Goal: Obtain resource: Obtain resource

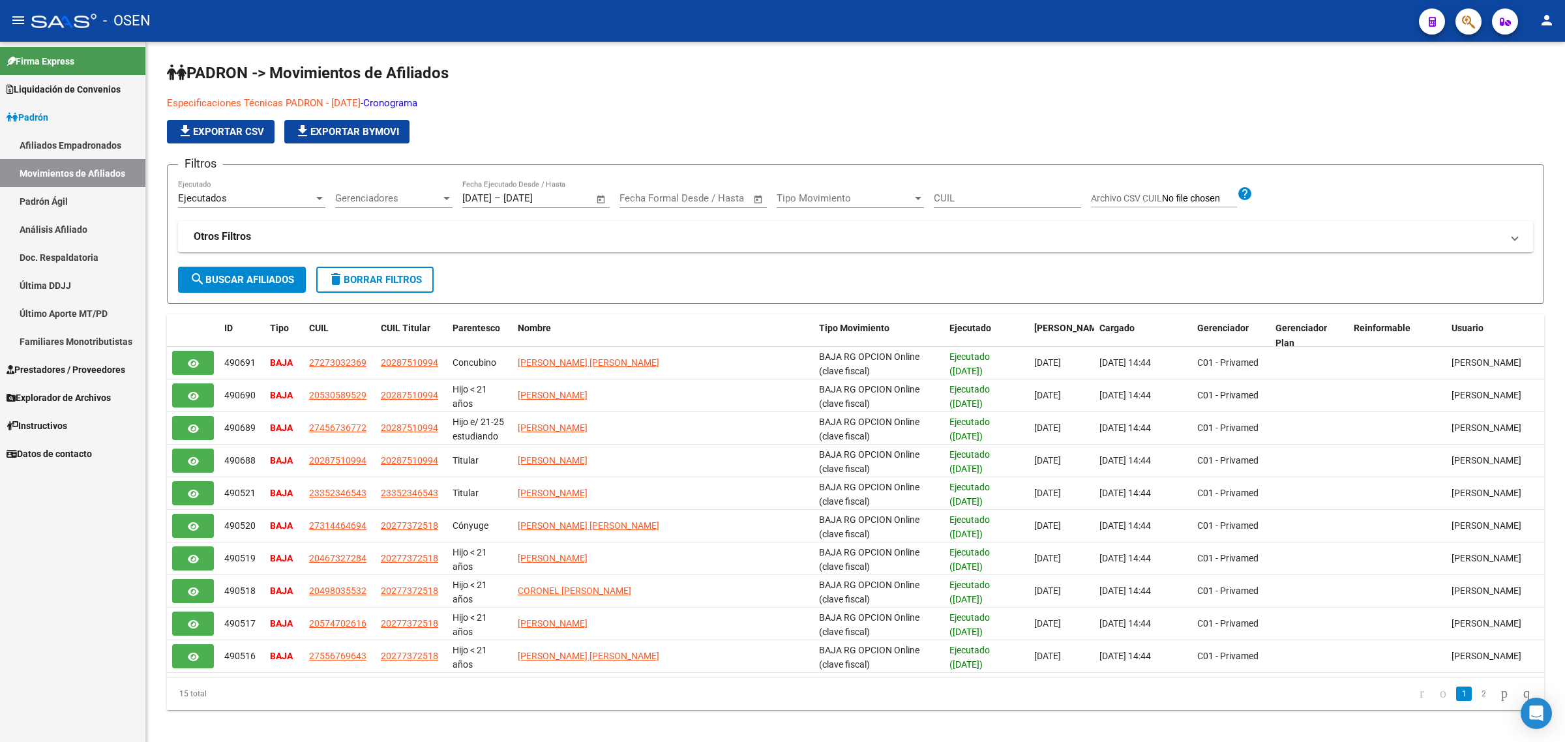
click at [101, 141] on link "Afiliados Empadronados" at bounding box center [72, 145] width 145 height 28
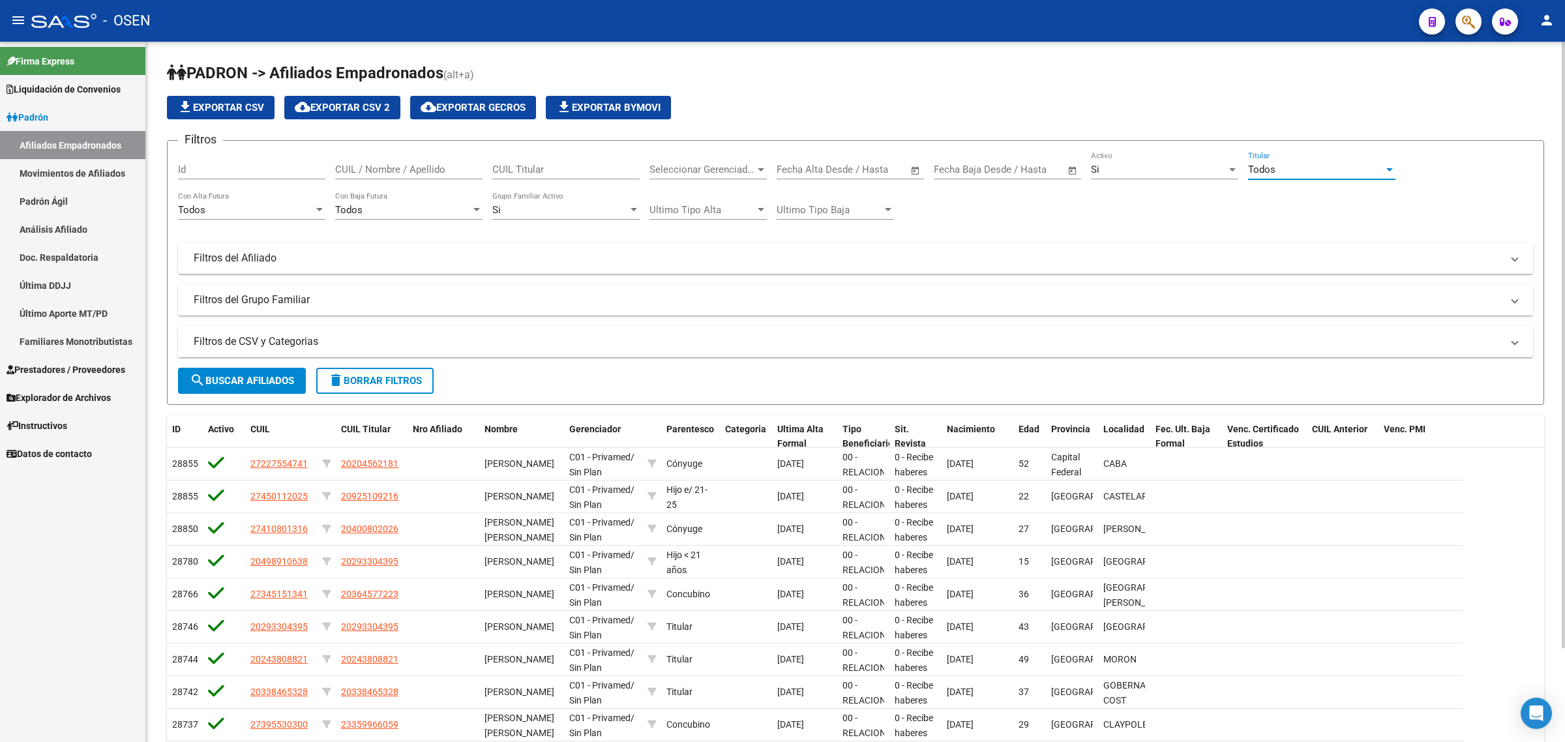
click at [1289, 165] on div "Todos" at bounding box center [1316, 170] width 136 height 12
click at [1146, 214] on div at bounding box center [782, 371] width 1565 height 742
click at [383, 209] on div "Todos" at bounding box center [403, 210] width 136 height 12
click at [605, 245] on div at bounding box center [782, 371] width 1565 height 742
click at [267, 256] on mat-panel-title "Filtros del Afiliado" at bounding box center [848, 258] width 1308 height 14
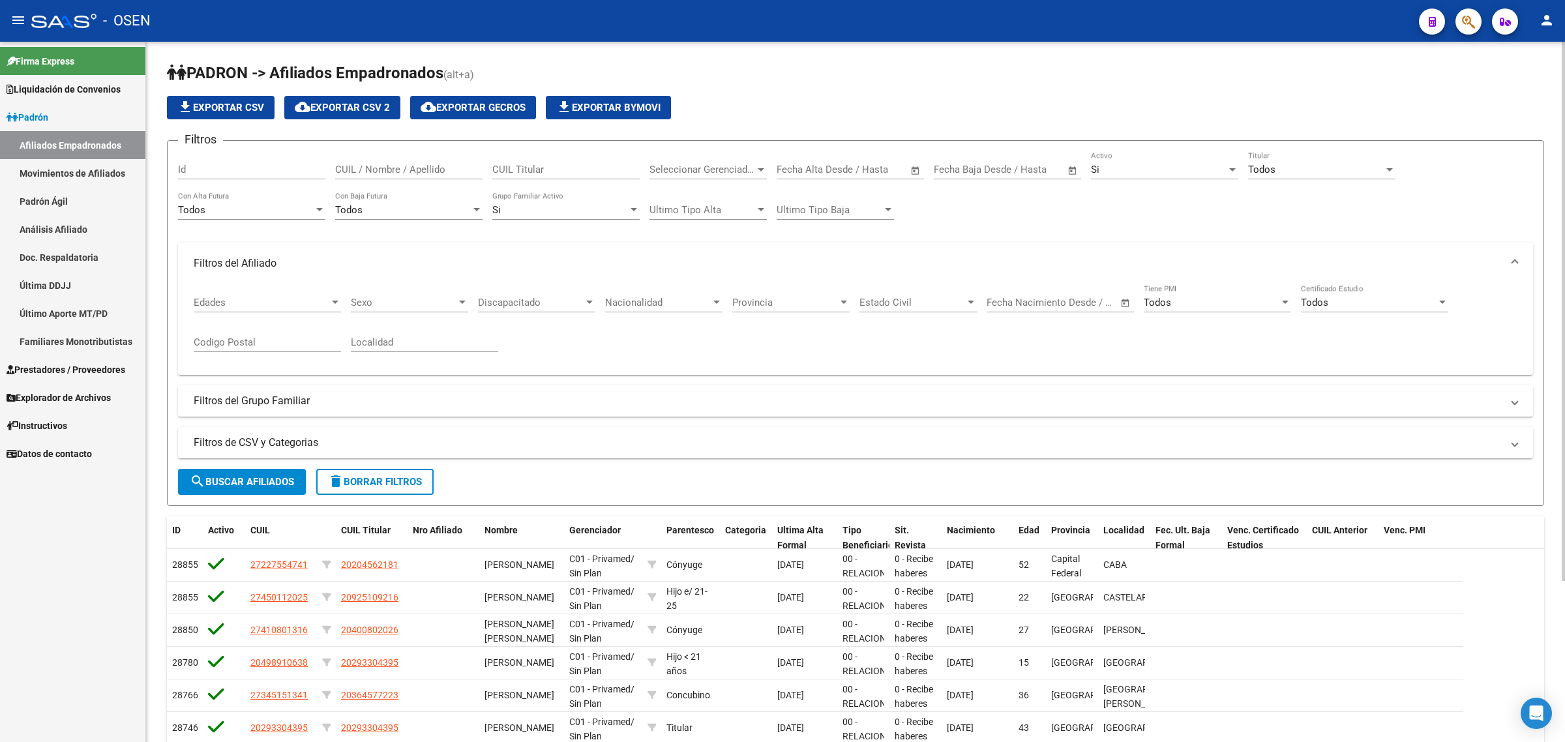
click at [743, 157] on div "Seleccionar Gerenciador Seleccionar Gerenciador" at bounding box center [708, 165] width 117 height 28
click at [706, 204] on span "Todos" at bounding box center [726, 197] width 152 height 29
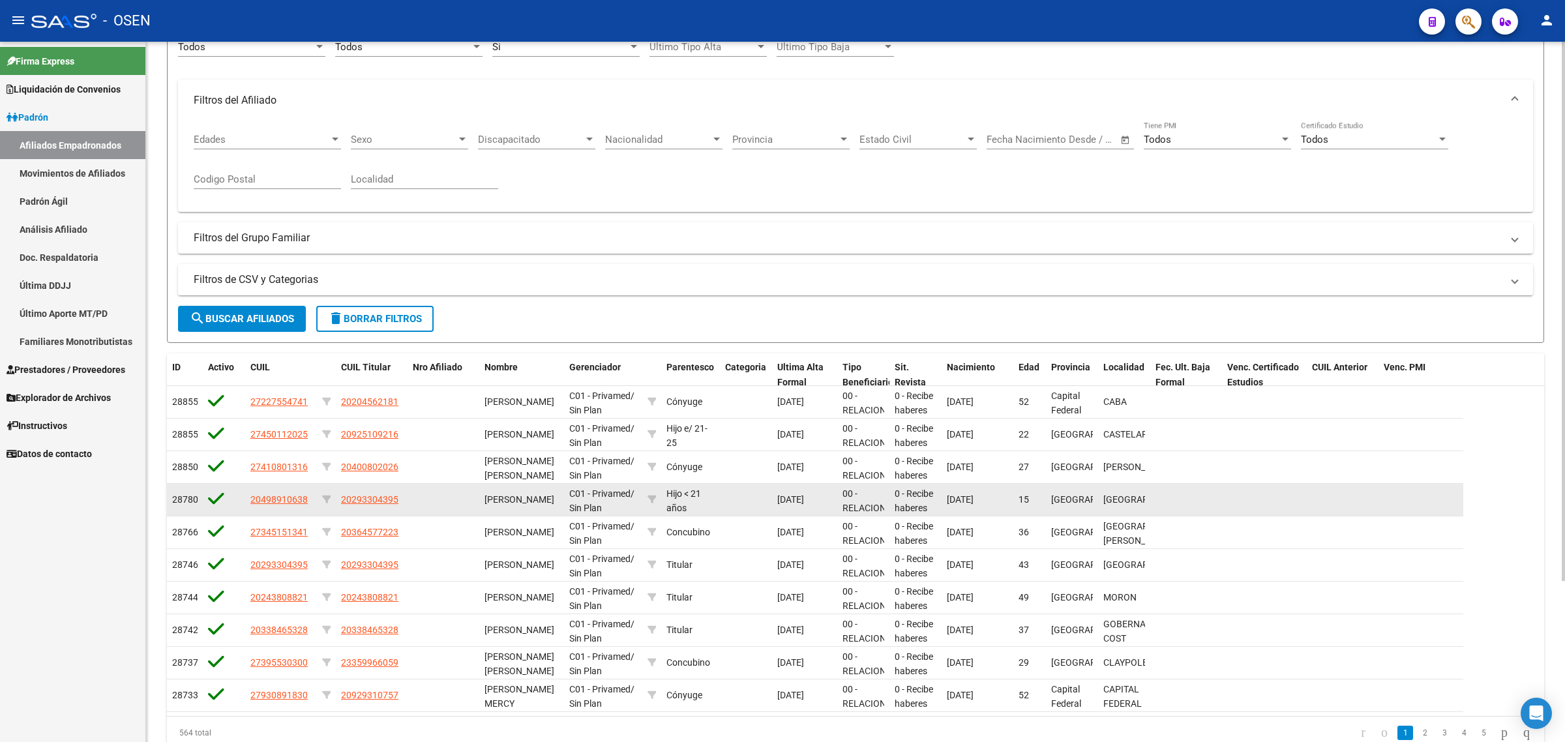
scroll to position [209, 0]
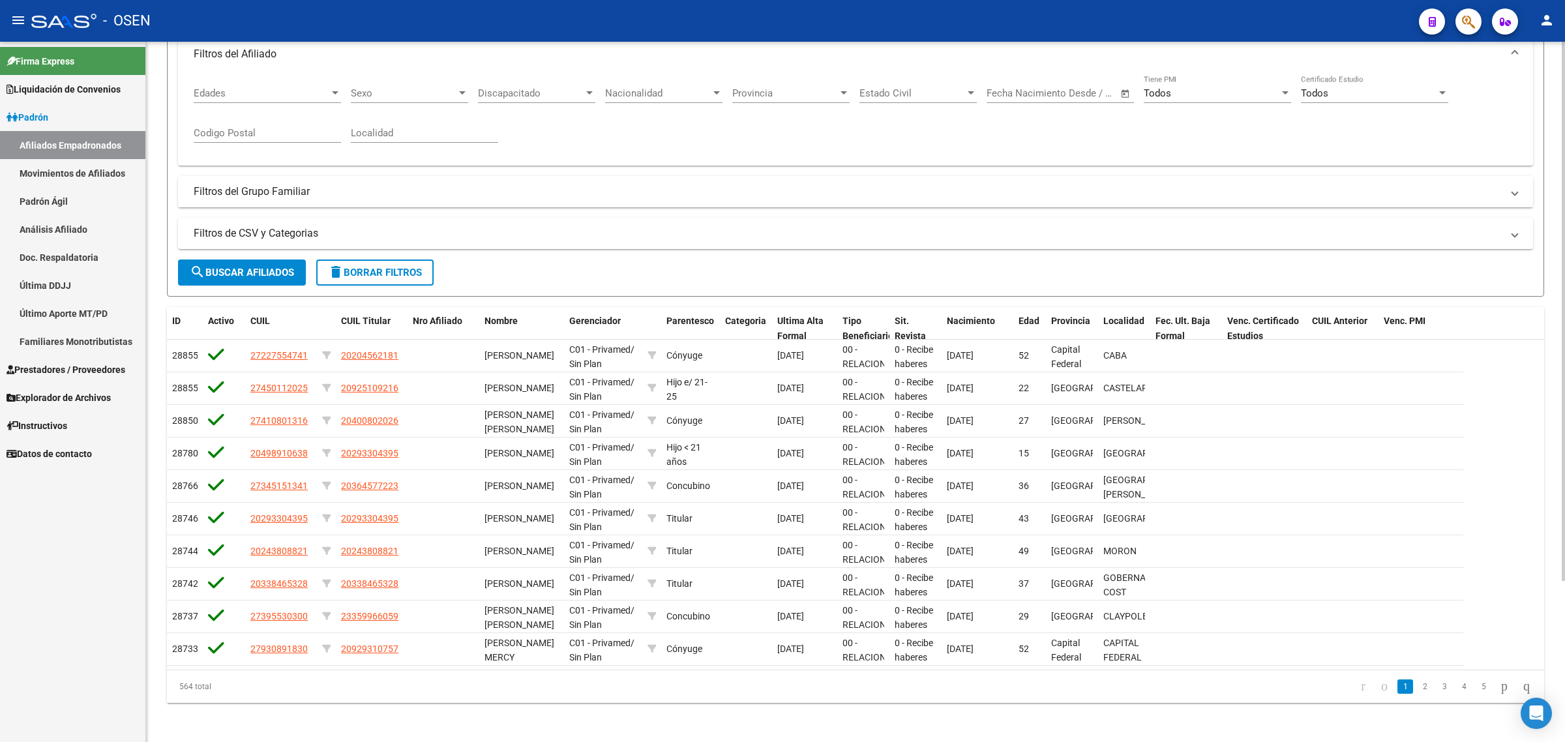
click at [307, 186] on mat-panel-title "Filtros del Grupo Familiar" at bounding box center [848, 192] width 1308 height 14
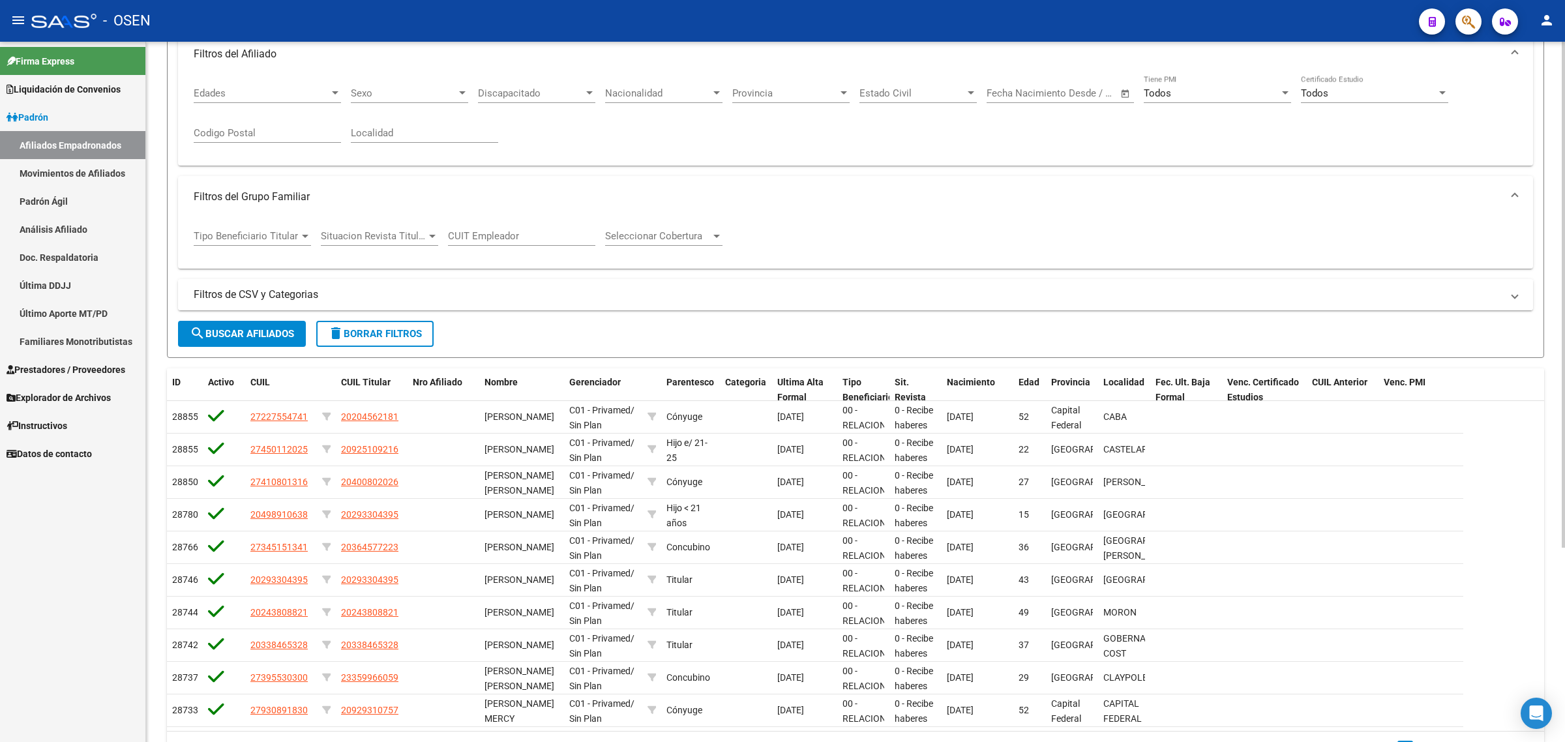
click at [278, 292] on mat-panel-title "Filtros de CSV y Categorias" at bounding box center [848, 295] width 1308 height 14
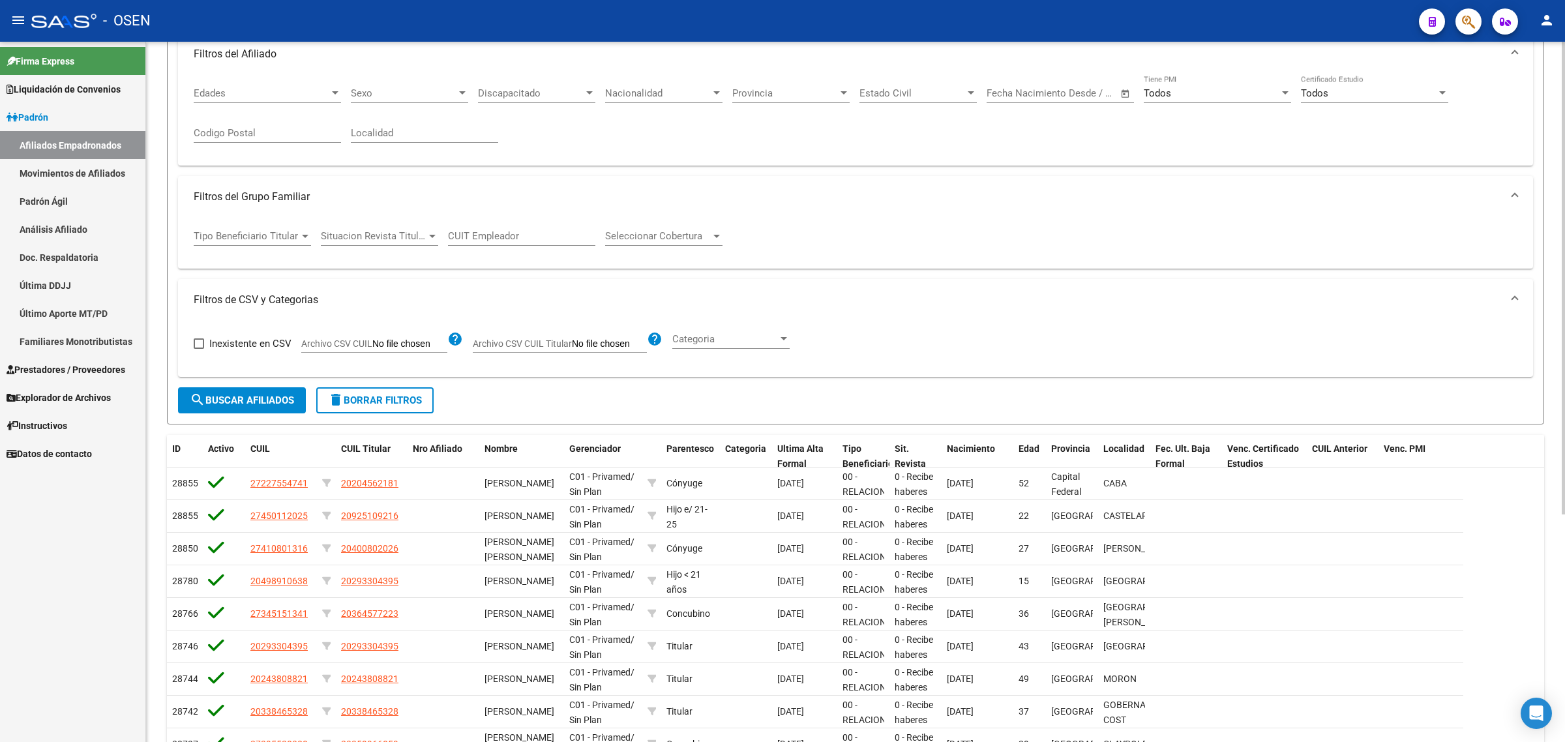
click at [256, 230] on span "Tipo Beneficiario Titular" at bounding box center [247, 236] width 106 height 12
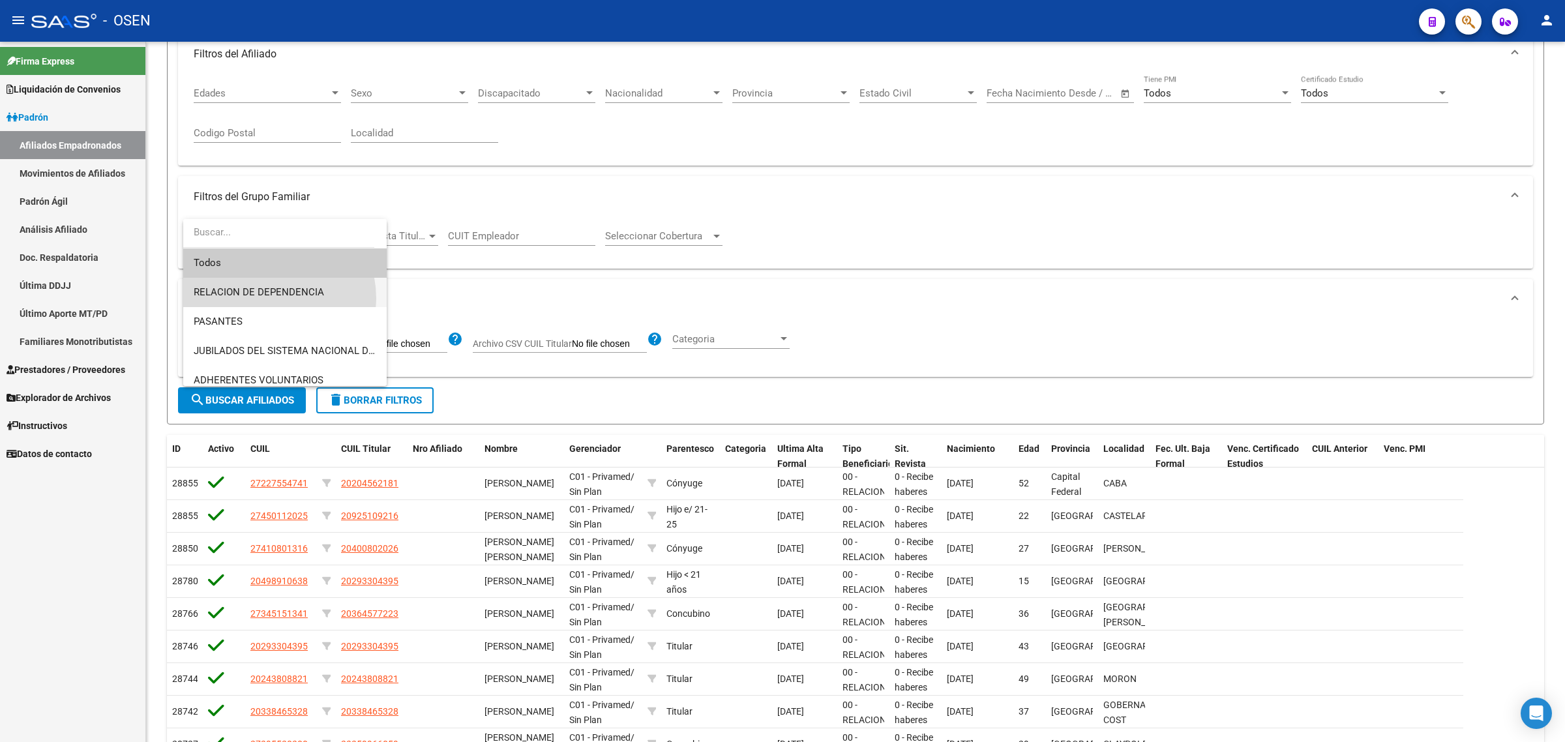
click at [262, 299] on span "RELACION DE DEPENDENCIA" at bounding box center [285, 292] width 183 height 29
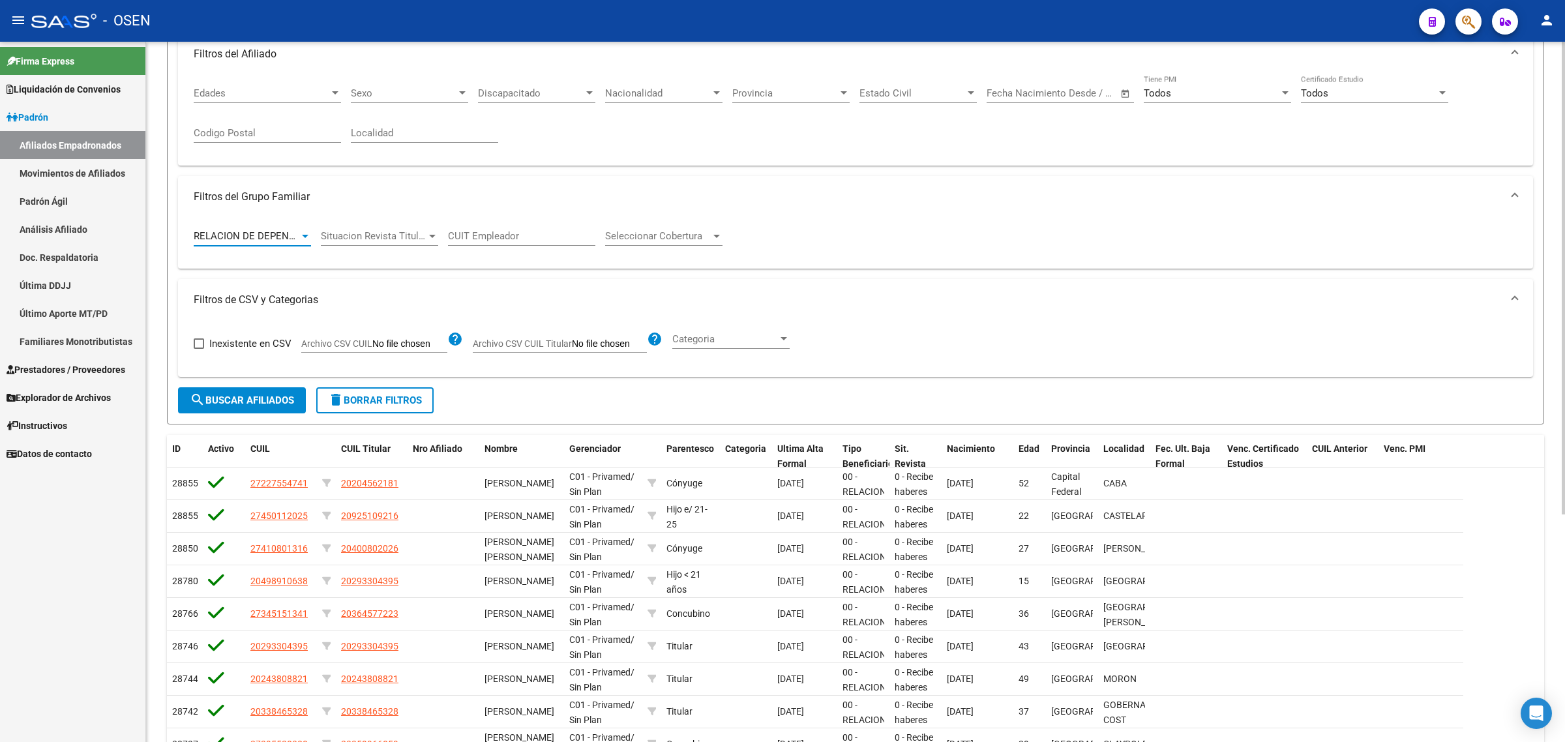
click at [395, 233] on span "Situacion Revista Titular" at bounding box center [374, 236] width 106 height 12
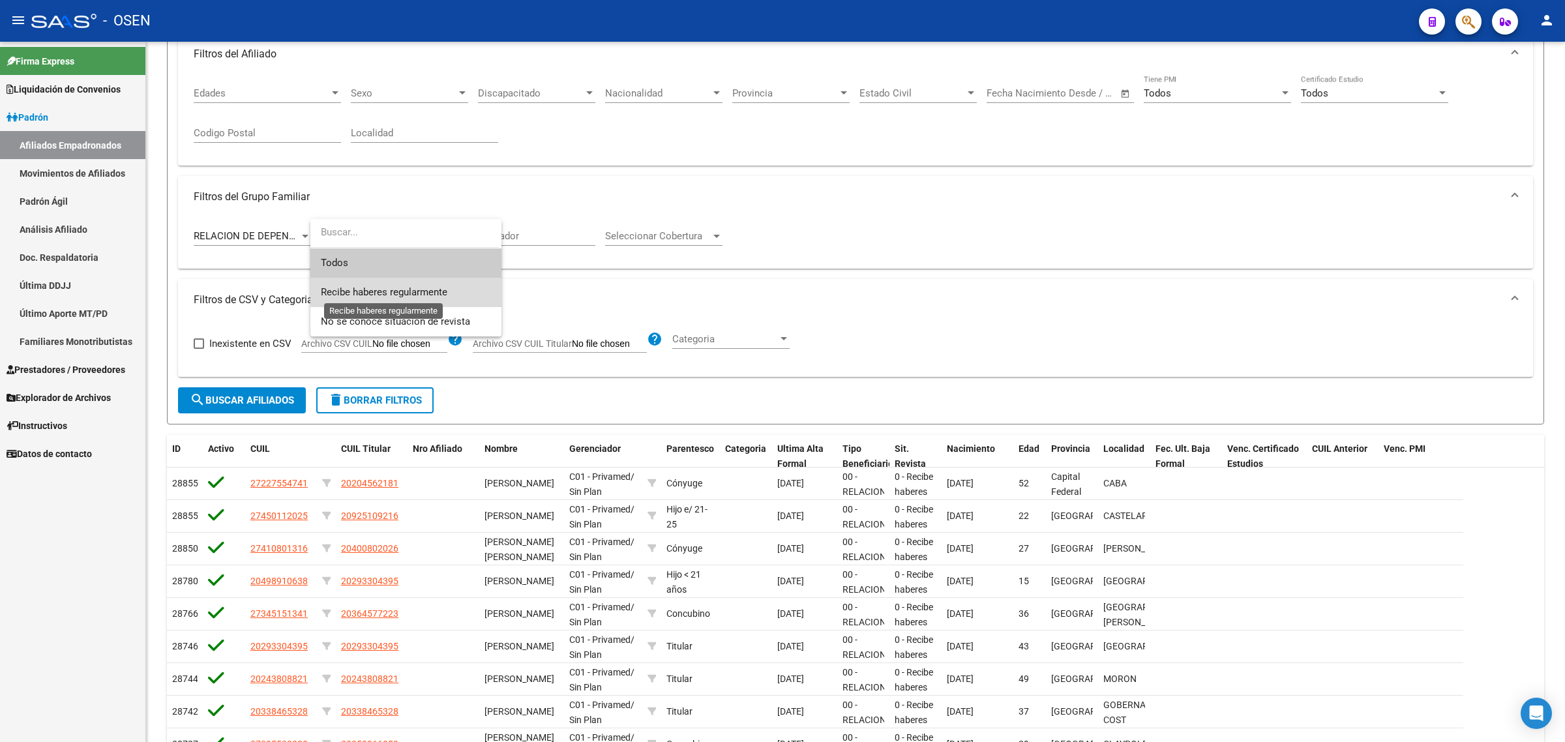
click at [416, 289] on span "Recibe haberes regularmente" at bounding box center [384, 292] width 127 height 12
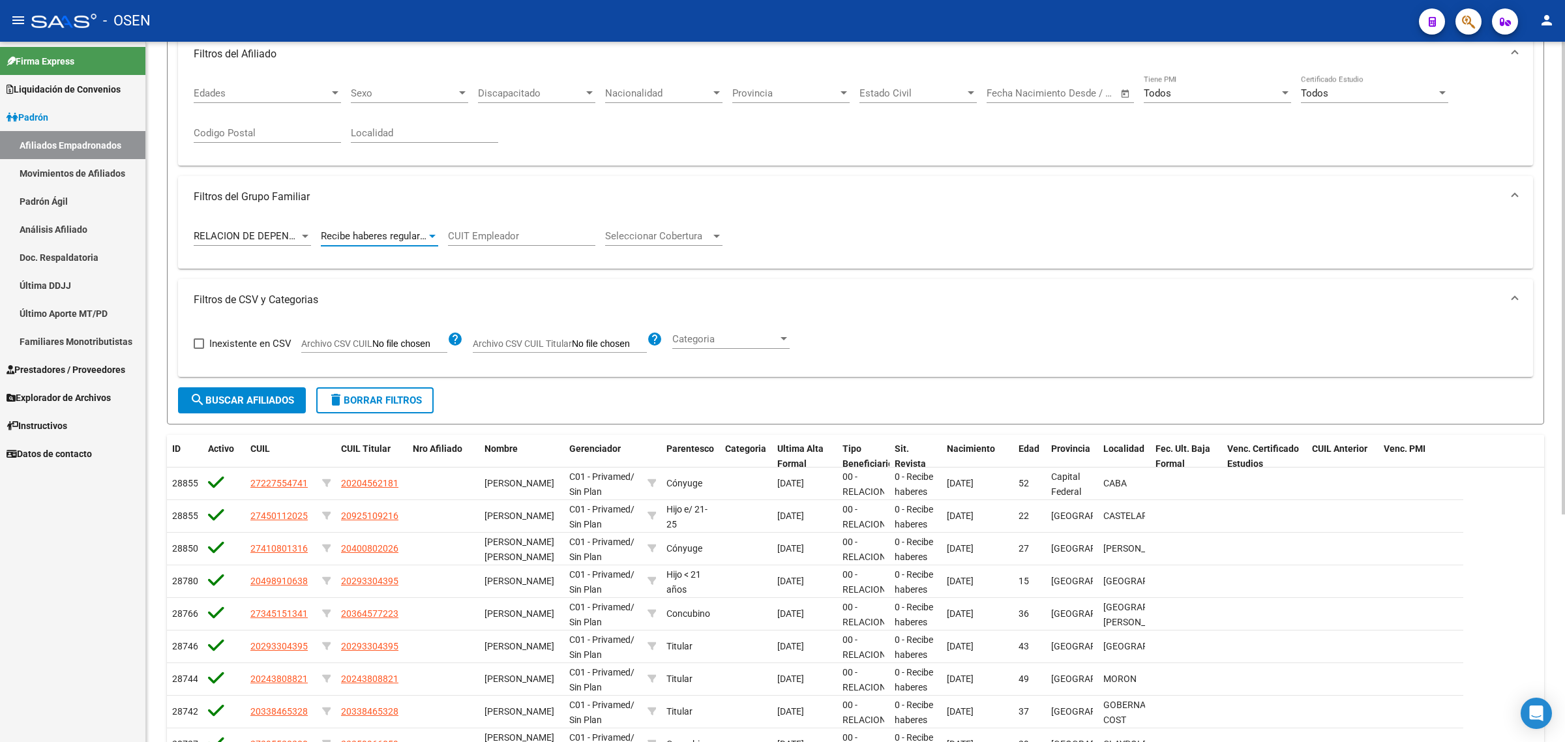
click at [683, 232] on span "Seleccionar Cobertura" at bounding box center [658, 236] width 106 height 12
click at [830, 226] on div at bounding box center [782, 371] width 1565 height 742
click at [225, 395] on span "search Buscar Afiliados" at bounding box center [242, 401] width 104 height 12
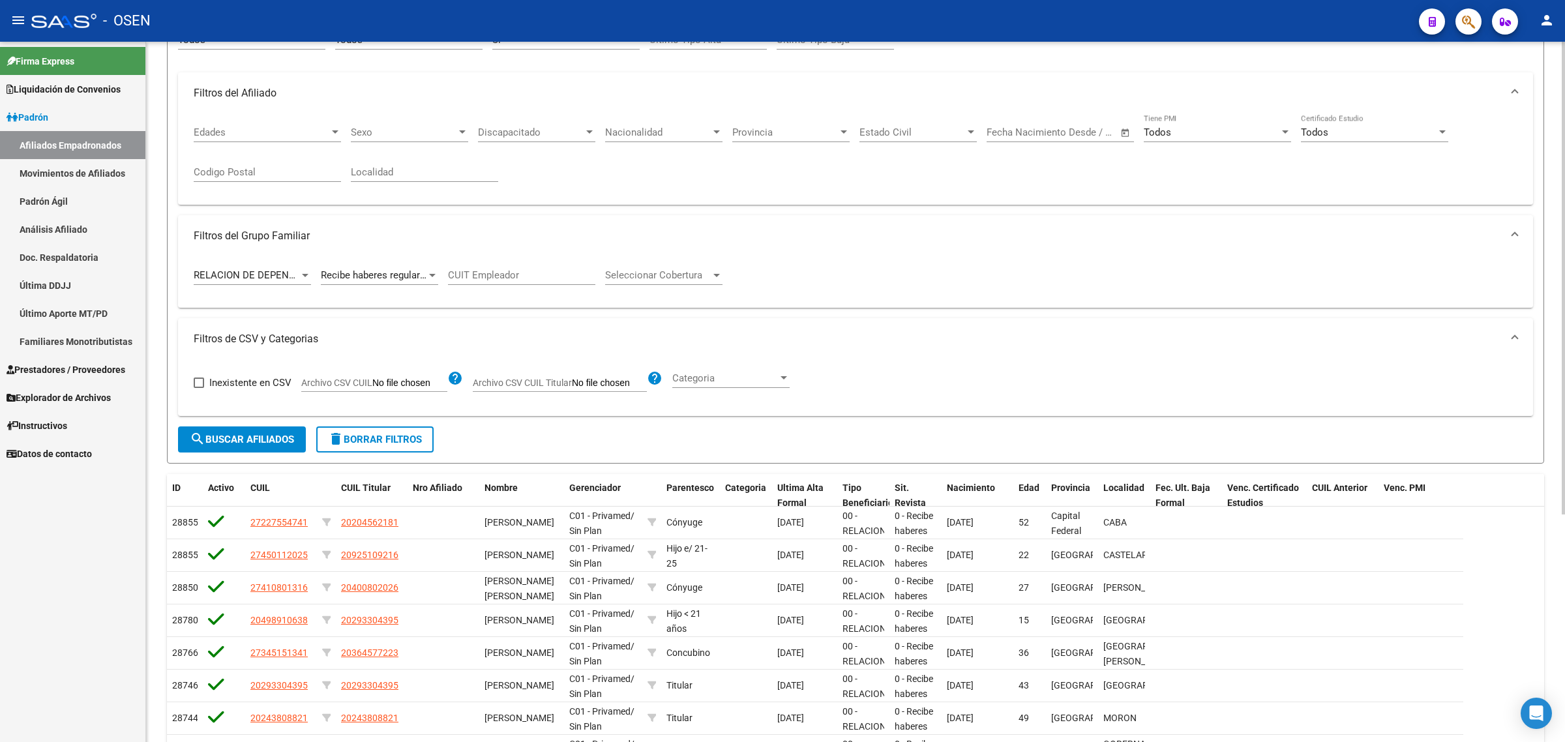
scroll to position [0, 0]
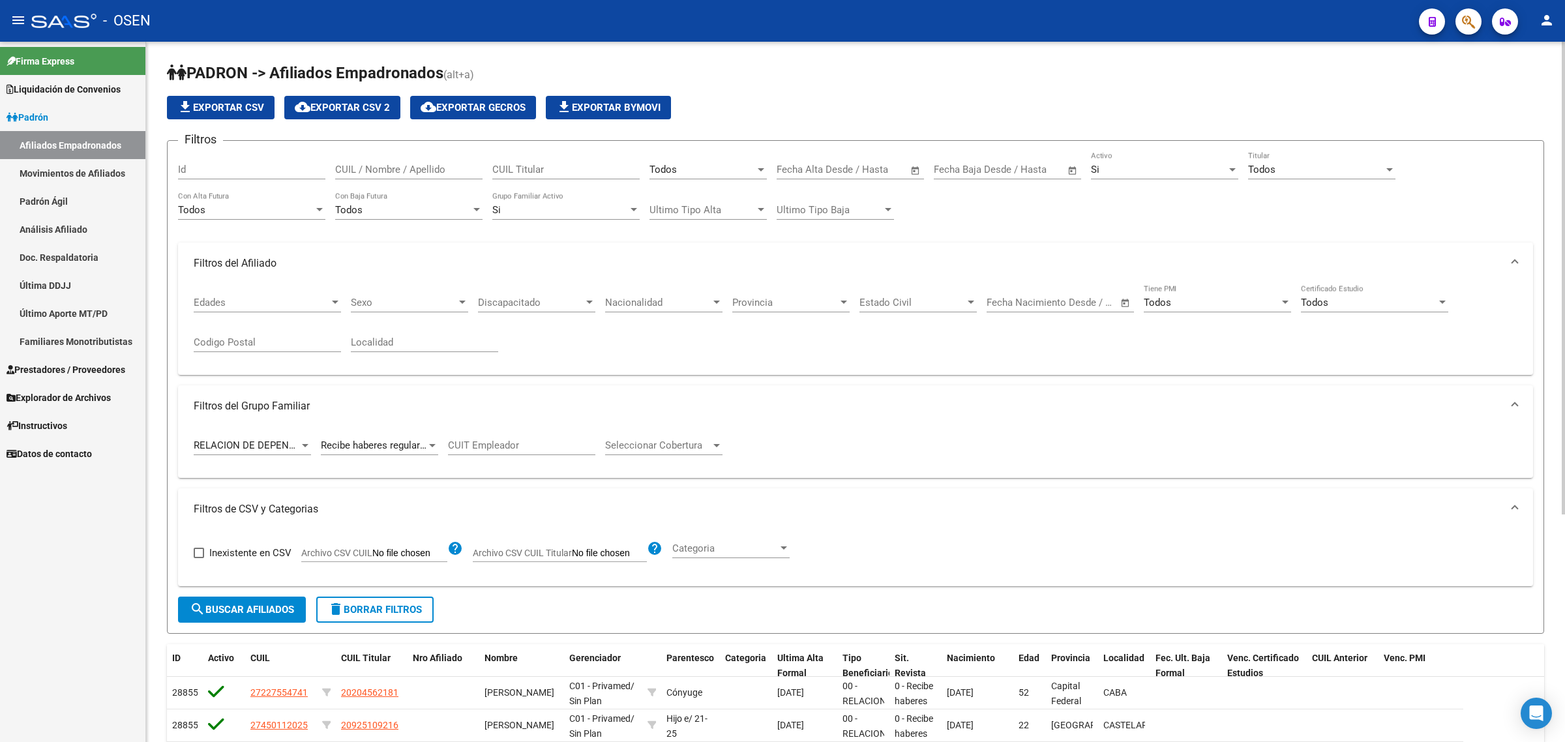
click at [225, 106] on span "file_download Exportar CSV" at bounding box center [220, 108] width 87 height 12
click at [780, 171] on input "text" at bounding box center [798, 170] width 42 height 12
click at [786, 166] on div at bounding box center [782, 371] width 1565 height 742
type input "[DATE]"
click at [992, 226] on div "Filtros Id CUIL / Nombre / Apellido CUIL Titular Todos Seleccionar Gerenciador …" at bounding box center [855, 314] width 1355 height 327
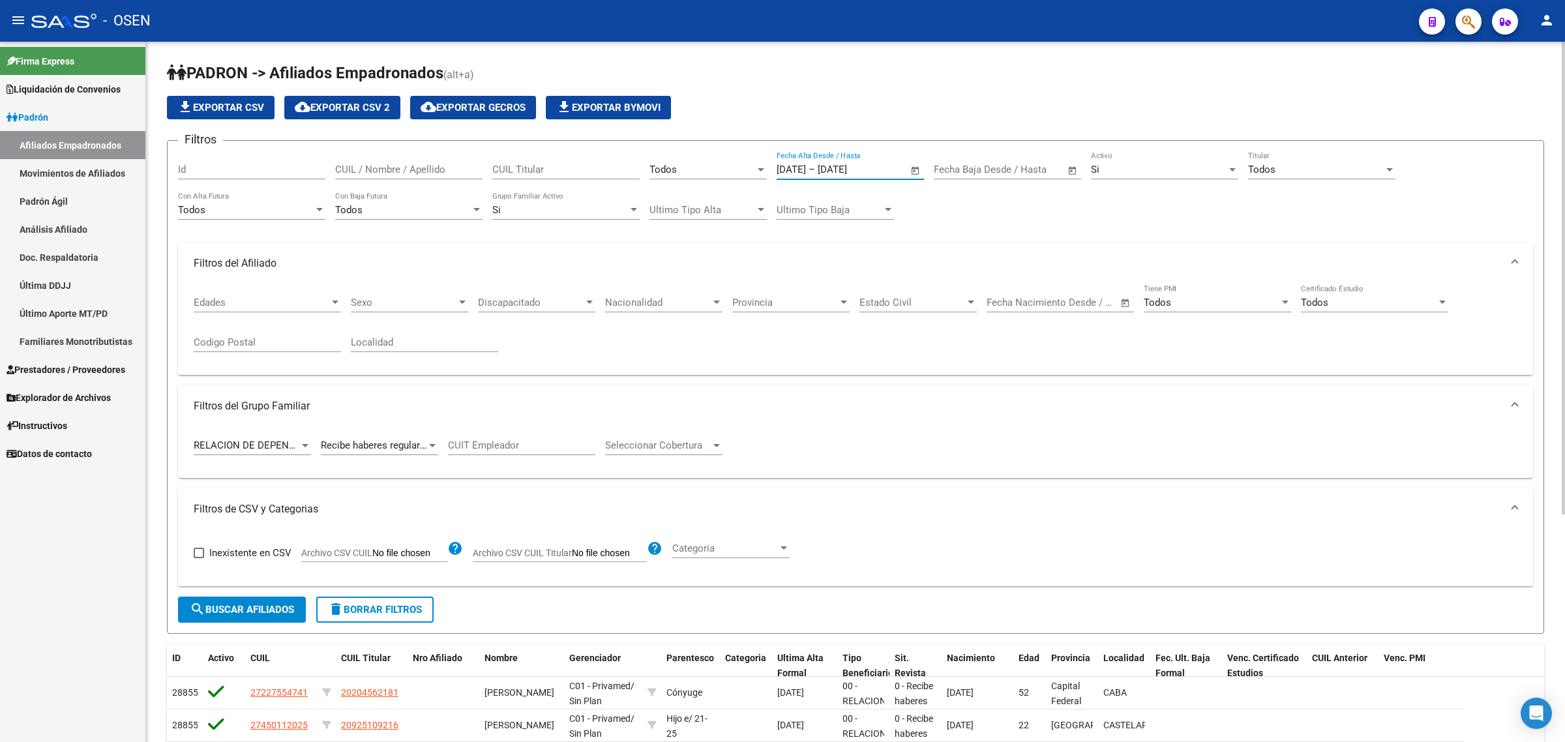
click at [846, 168] on input "[DATE]" at bounding box center [849, 170] width 63 height 12
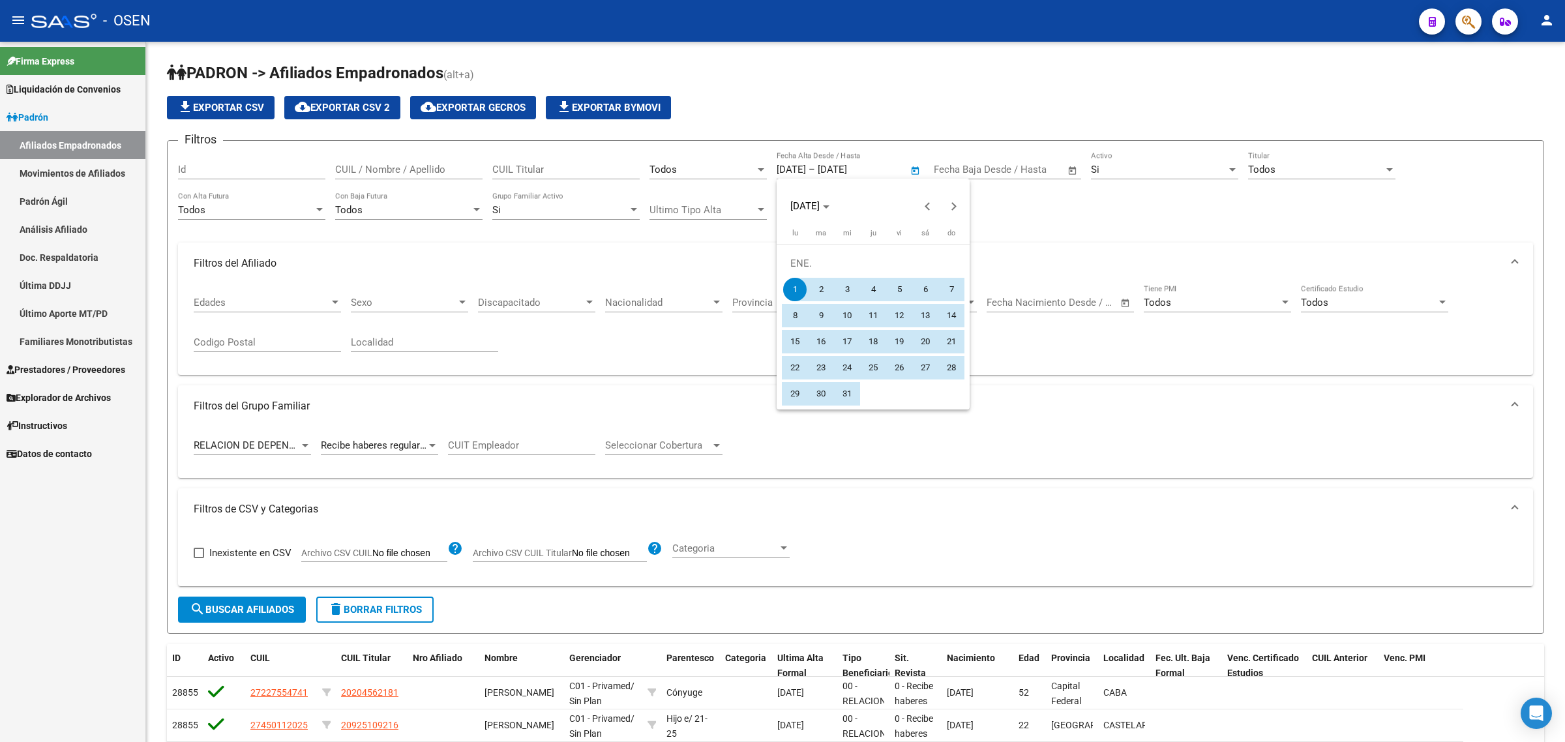
click at [845, 165] on div at bounding box center [782, 371] width 1565 height 742
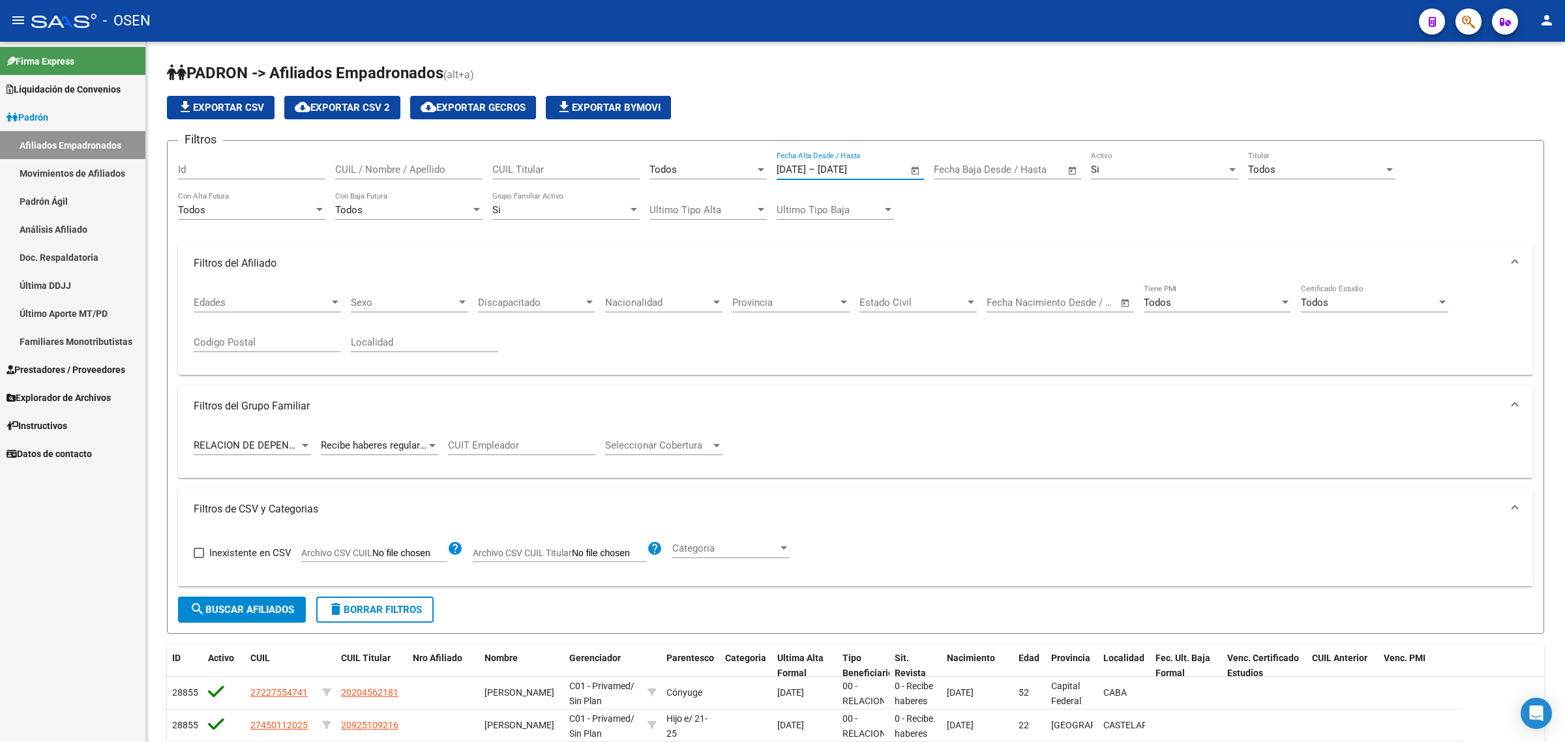
click at [845, 165] on input "[DATE]" at bounding box center [849, 170] width 63 height 12
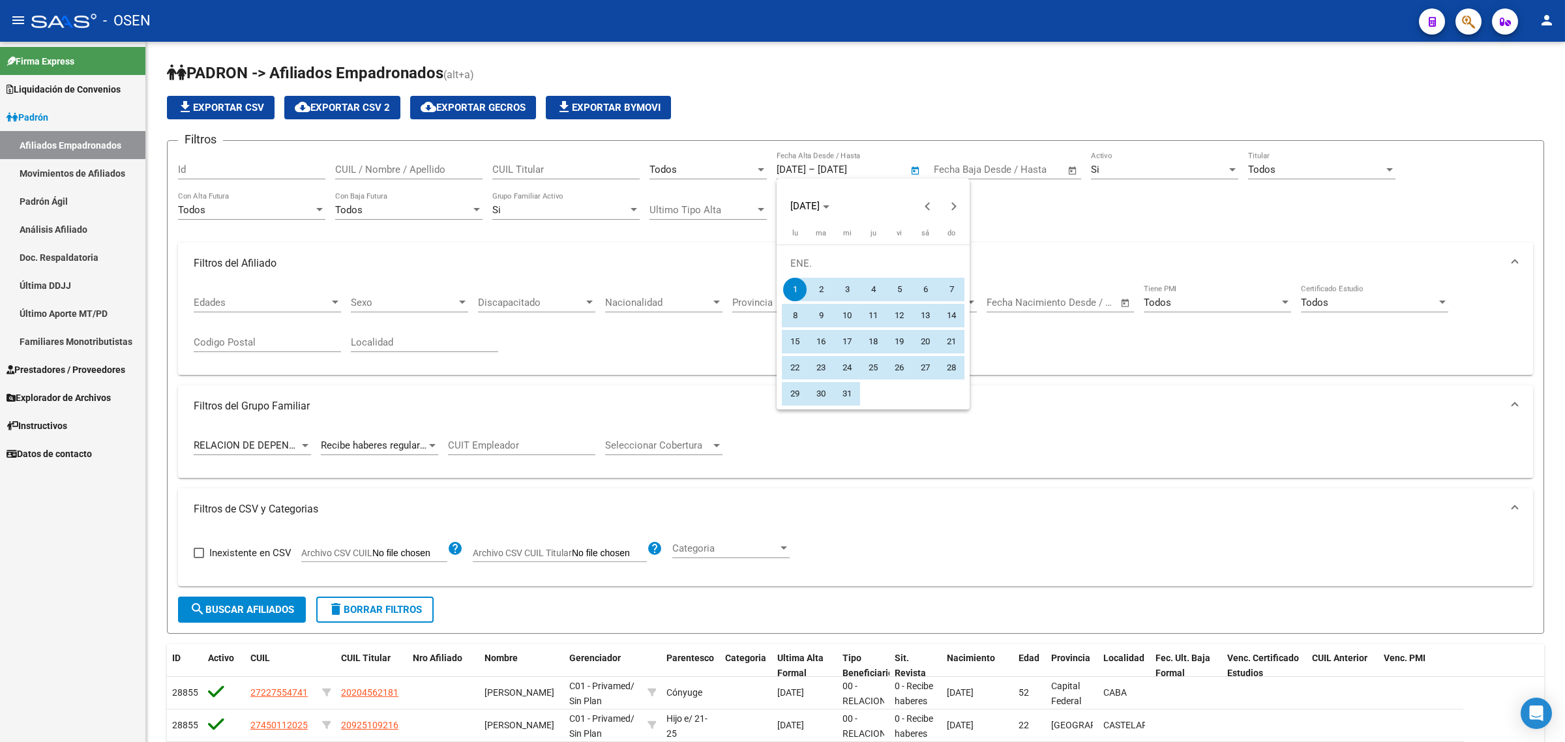
click at [845, 162] on div at bounding box center [782, 371] width 1565 height 742
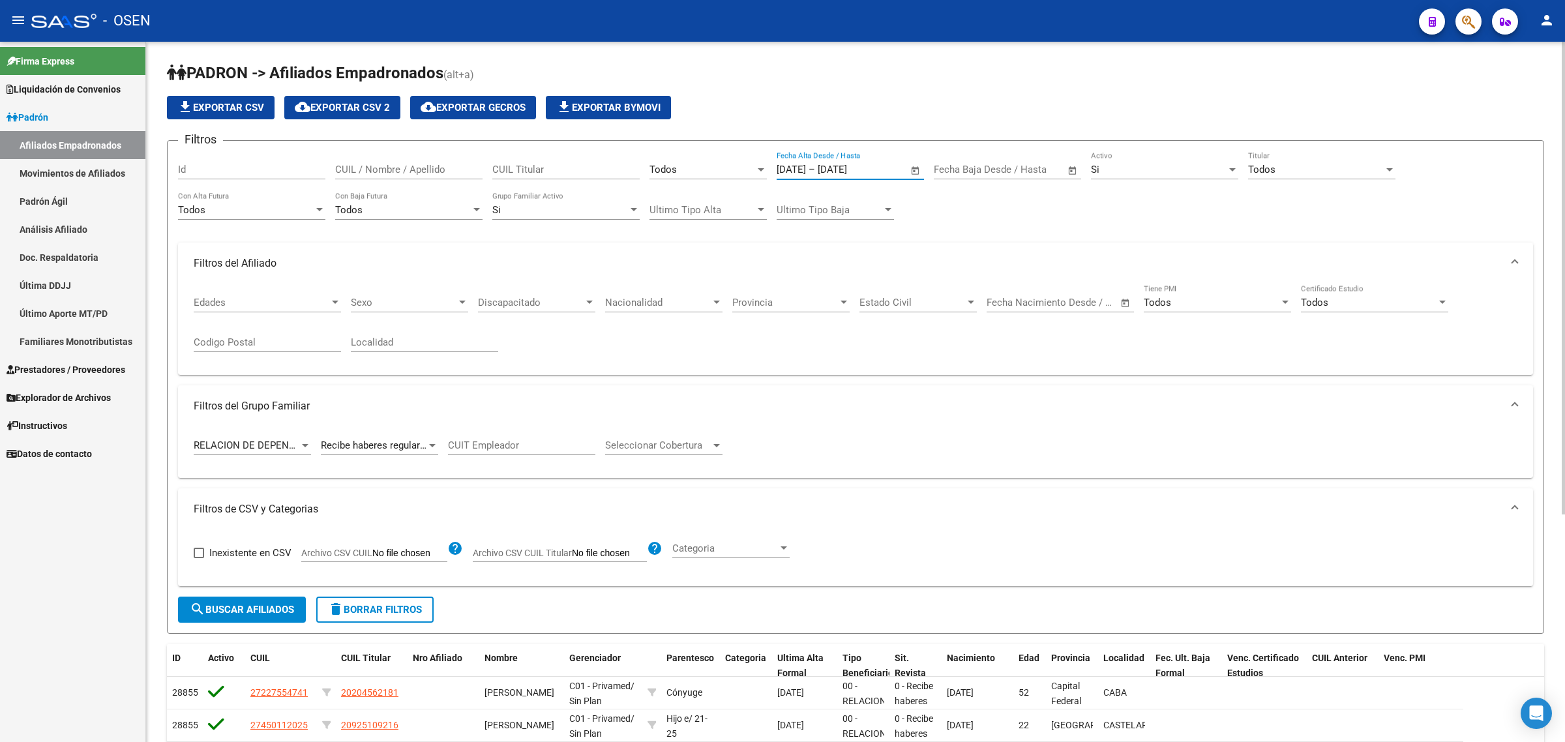
type input "[DATE]"
click at [846, 357] on div "Edades Edades Sexo Sexo Discapacitado Discapacitado Nacionalidad Nacionalidad P…" at bounding box center [856, 324] width 1324 height 81
click at [243, 608] on span "search Buscar Afiliados" at bounding box center [242, 610] width 104 height 12
click at [212, 106] on span "file_download Exportar CSV" at bounding box center [220, 108] width 87 height 12
click at [1286, 168] on div "Todos" at bounding box center [1316, 170] width 136 height 12
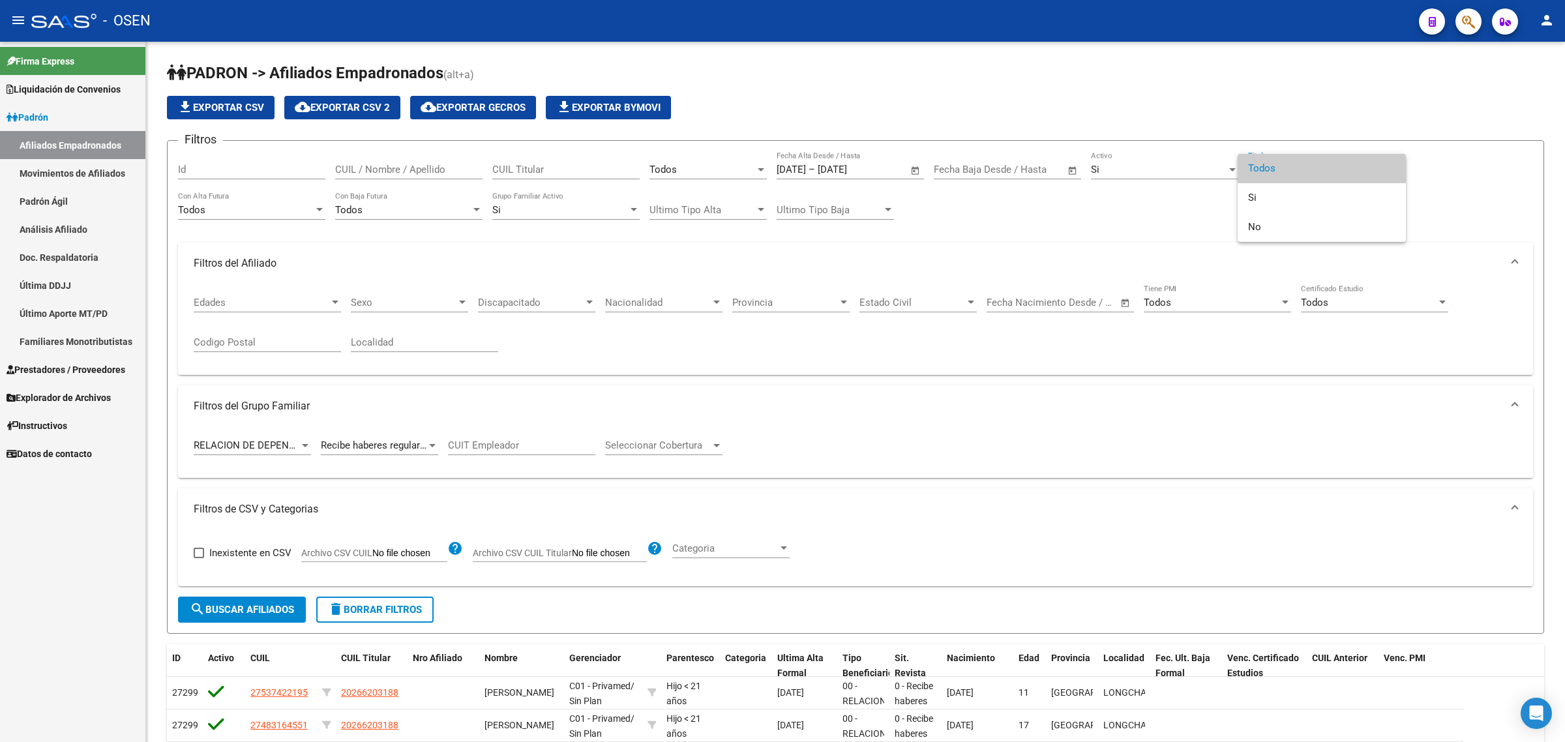
click at [1317, 80] on div at bounding box center [782, 371] width 1565 height 742
click at [1152, 166] on div "Si" at bounding box center [1159, 170] width 136 height 12
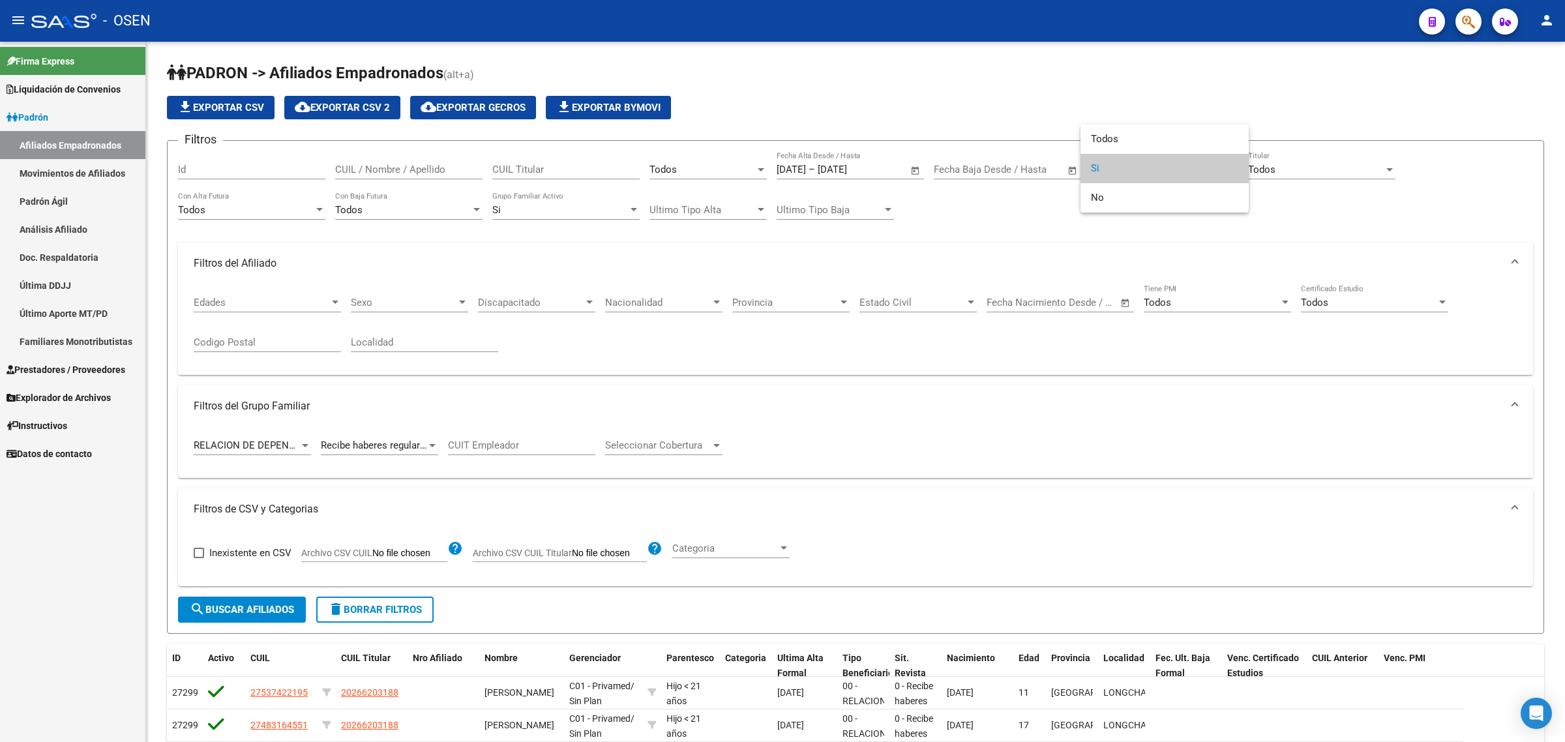
click at [1156, 68] on div at bounding box center [782, 371] width 1565 height 742
click at [357, 204] on span "Todos" at bounding box center [348, 210] width 27 height 12
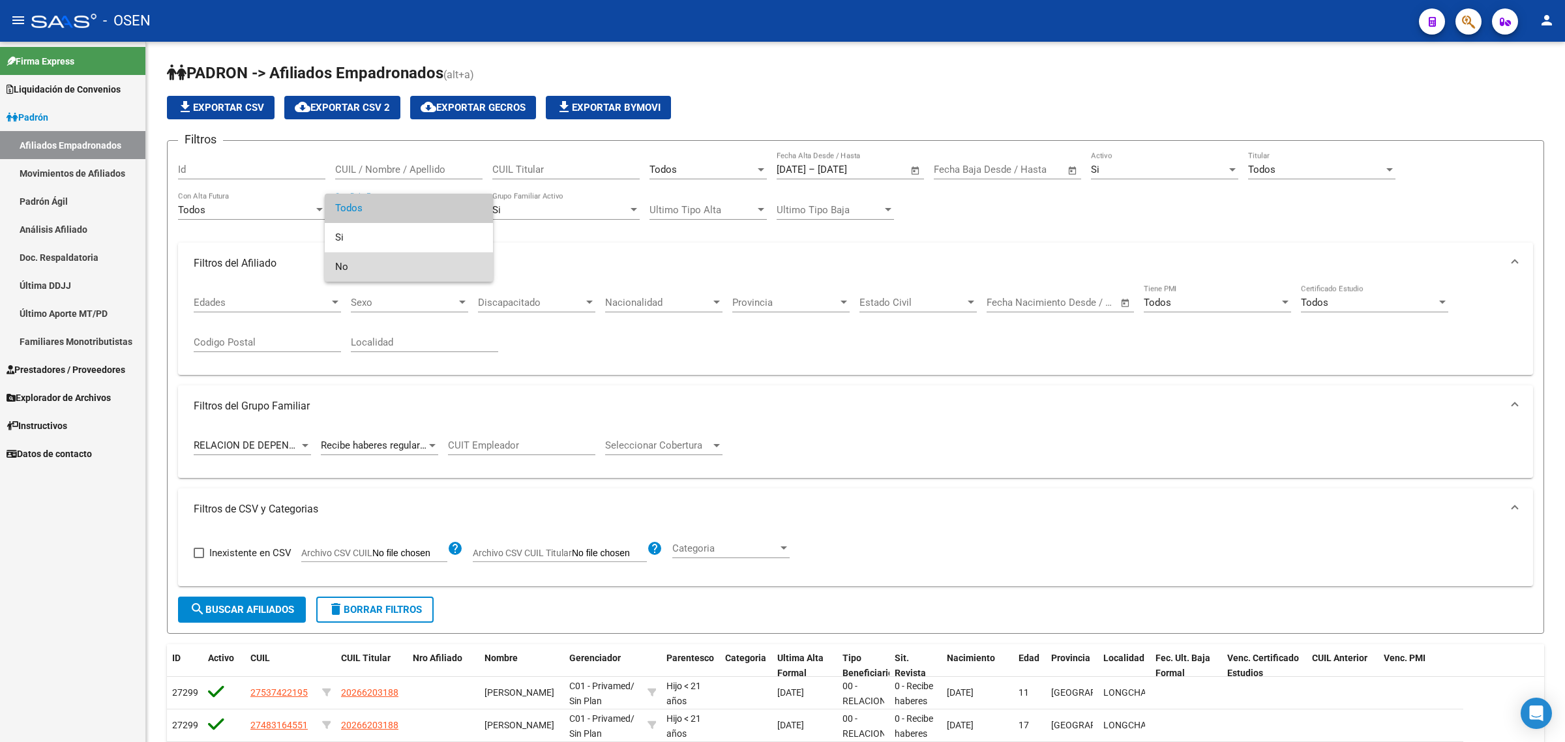
click at [360, 271] on span "No" at bounding box center [408, 266] width 147 height 29
click at [360, 213] on div "No" at bounding box center [403, 210] width 136 height 12
click at [959, 82] on div at bounding box center [782, 371] width 1565 height 742
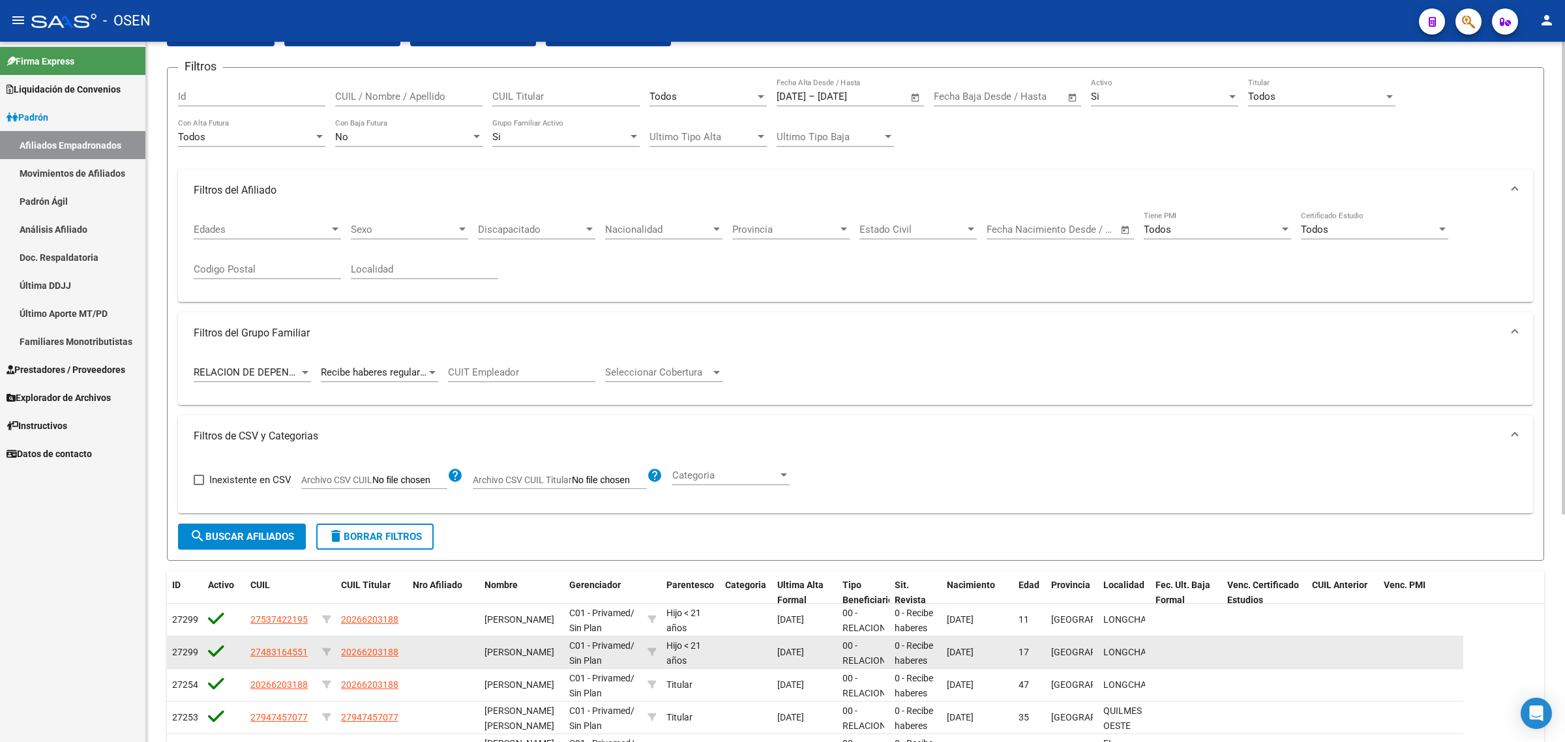
scroll to position [337, 0]
